Goal: Navigation & Orientation: Understand site structure

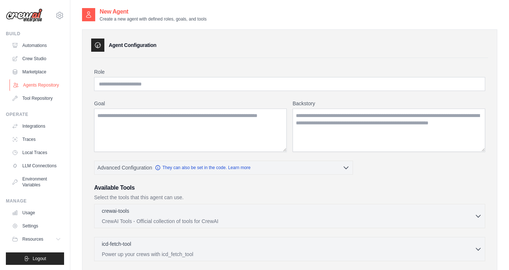
scroll to position [146, 0]
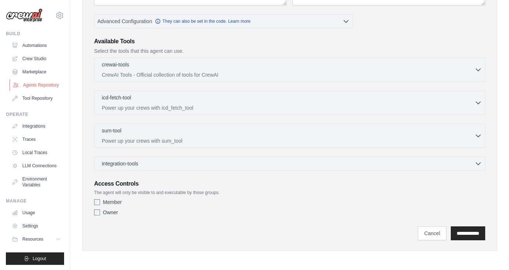
click at [49, 88] on link "Agents Repository" at bounding box center [37, 85] width 55 height 12
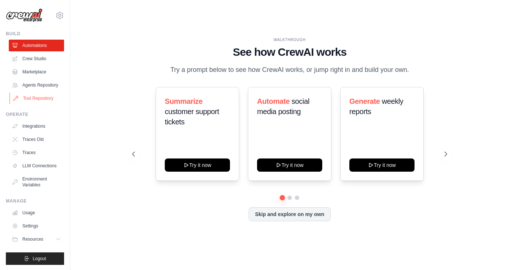
click at [48, 97] on link "Tool Repository" at bounding box center [37, 98] width 55 height 12
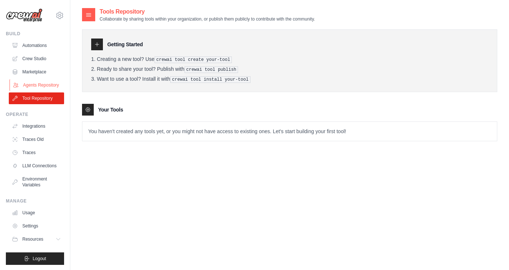
click at [47, 85] on link "Agents Repository" at bounding box center [37, 85] width 55 height 12
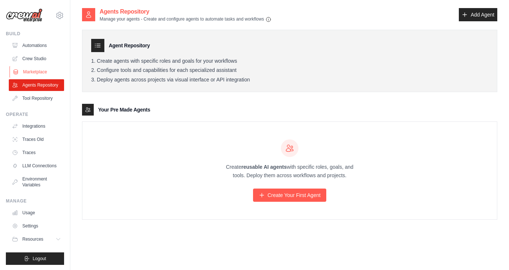
click at [41, 71] on link "Marketplace" at bounding box center [37, 72] width 55 height 12
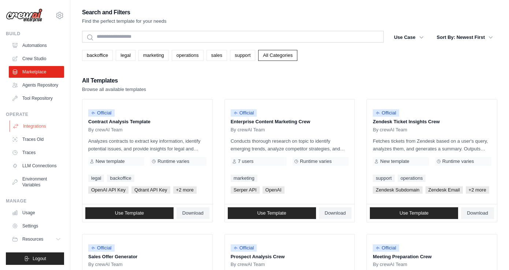
click at [35, 127] on link "Integrations" at bounding box center [37, 126] width 55 height 12
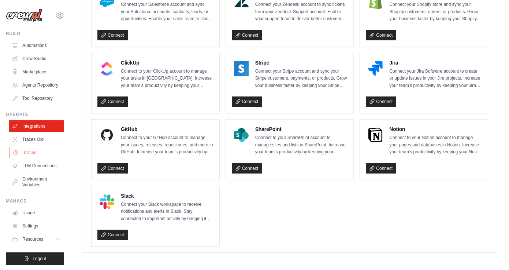
scroll to position [1, 0]
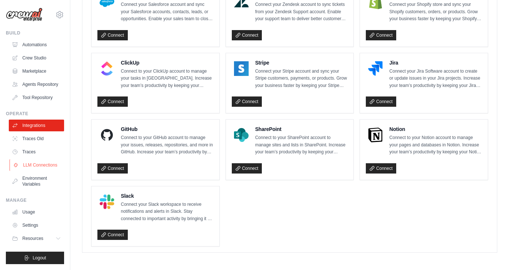
click at [44, 164] on link "LLM Connections" at bounding box center [37, 165] width 55 height 12
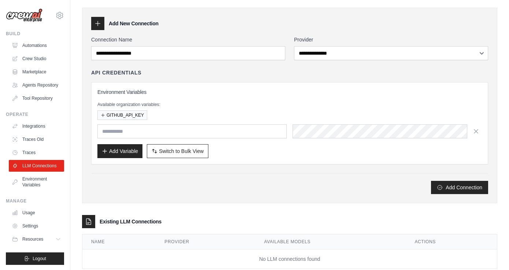
scroll to position [22, 0]
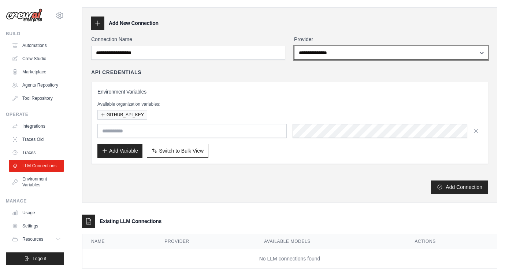
click at [349, 54] on select "**********" at bounding box center [391, 53] width 194 height 14
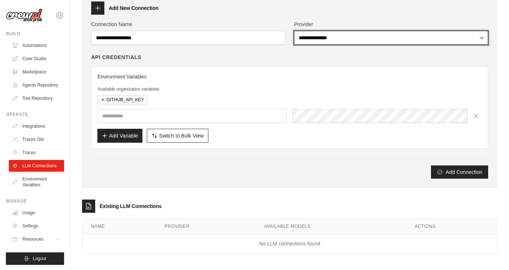
scroll to position [40, 0]
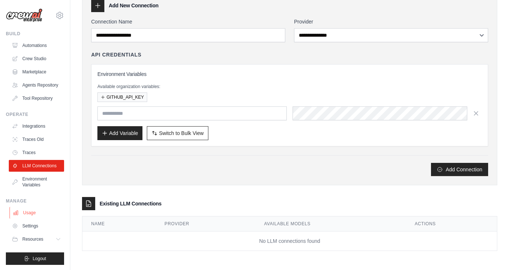
click at [34, 213] on link "Usage" at bounding box center [37, 213] width 55 height 12
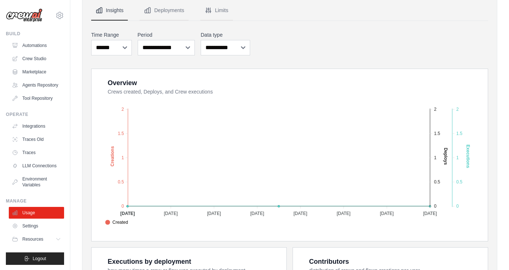
scroll to position [77, 0]
